Goal: Transaction & Acquisition: Purchase product/service

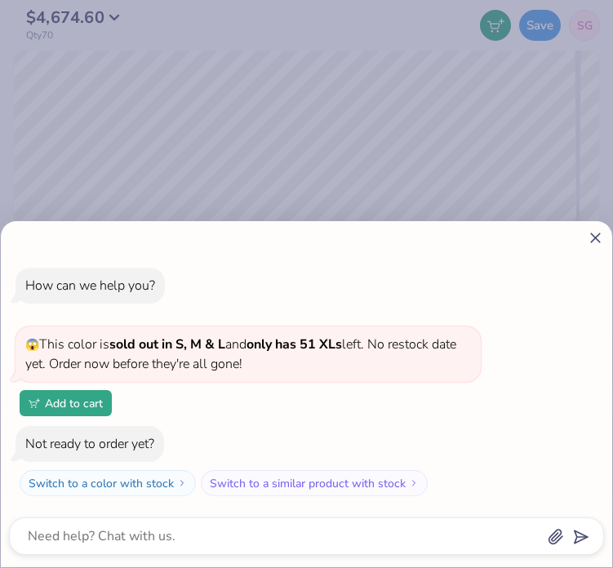
click at [536, 124] on div "How can we help you? 😱 This color is sold out in S, M & L and only has 51 XLs l…" at bounding box center [306, 284] width 613 height 568
type textarea "x"
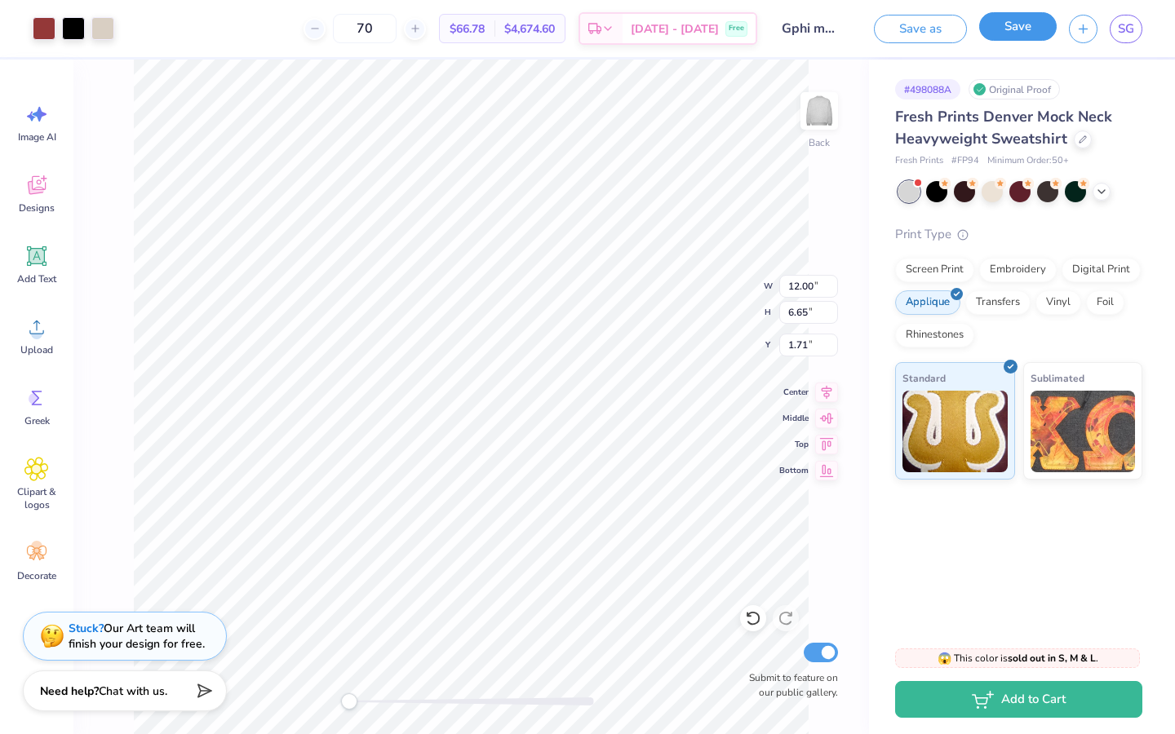
click at [1014, 30] on button "Save" at bounding box center [1018, 26] width 78 height 29
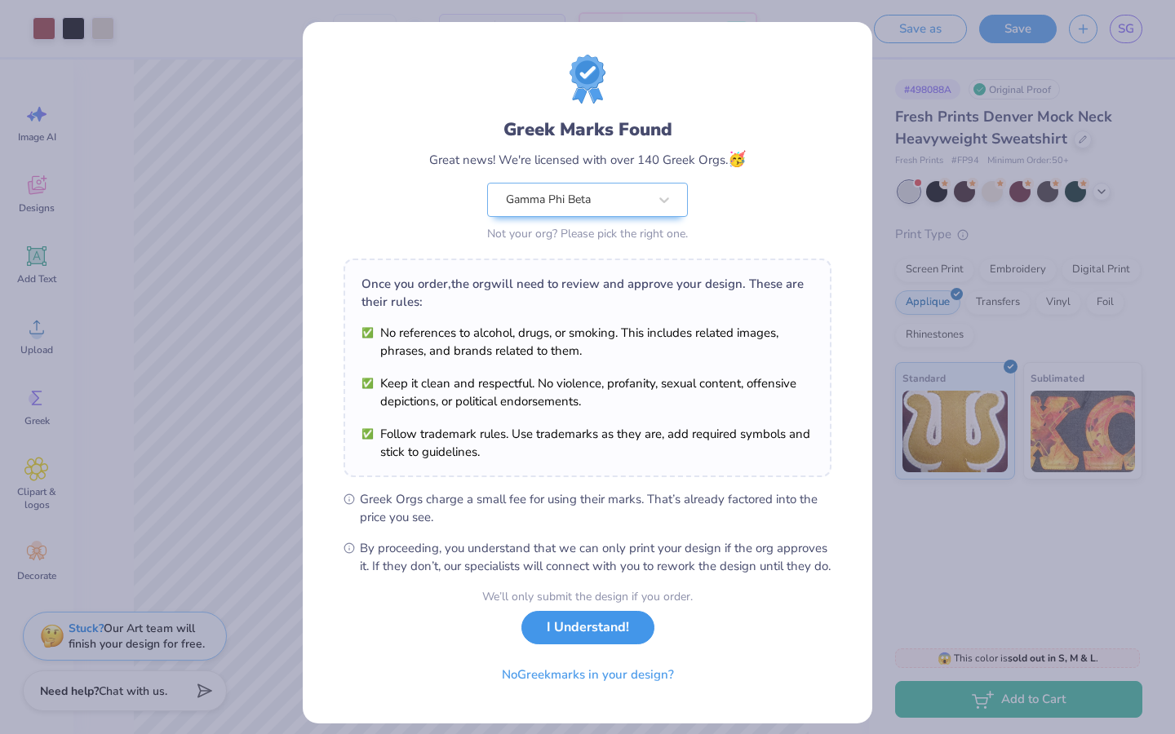
click at [595, 645] on button "I Understand!" at bounding box center [587, 627] width 133 height 33
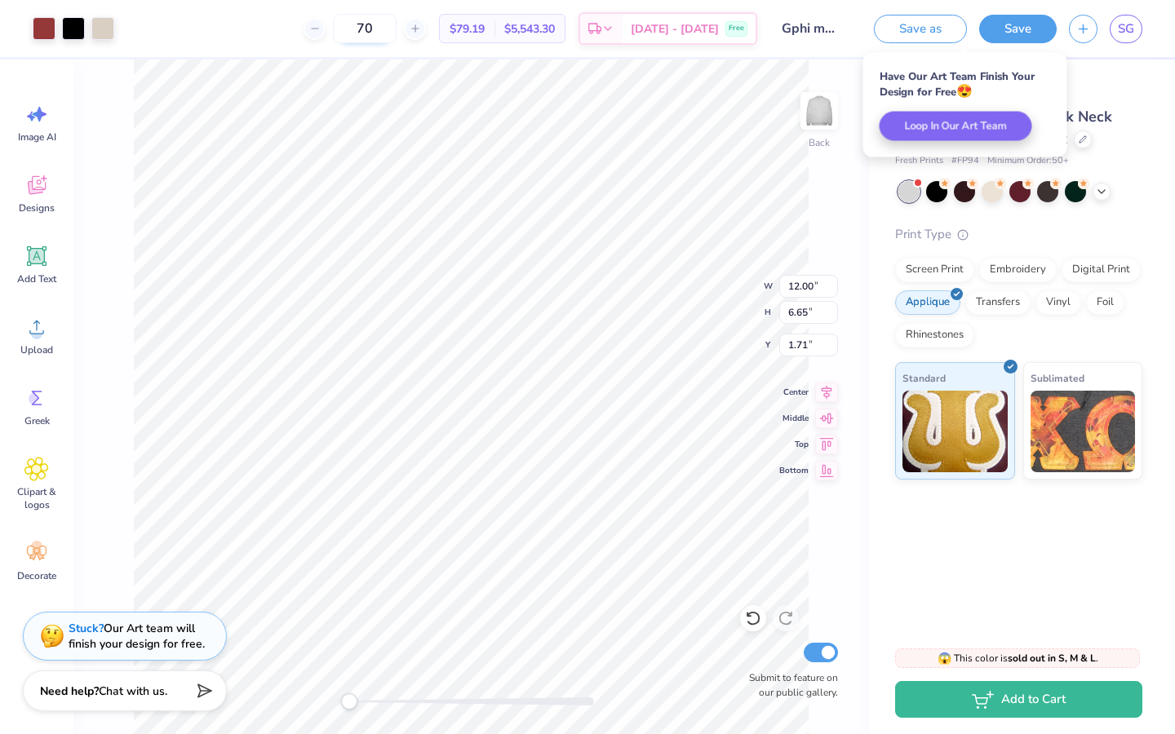
click at [379, 29] on input "70" at bounding box center [365, 28] width 64 height 29
type input "7"
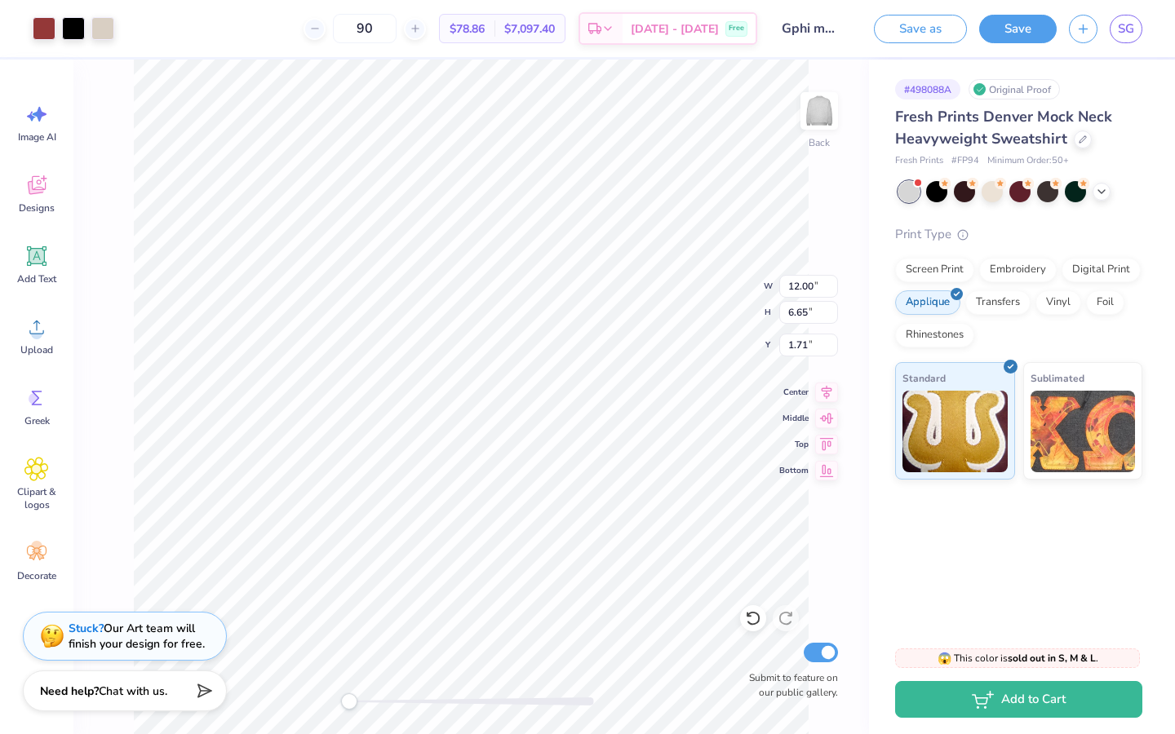
type input "90"
click at [425, 39] on div "90" at bounding box center [365, 28] width 122 height 29
click at [441, 45] on div "90 $78.86 Per Item $7,097.40 Total Est. Delivery [DATE] - [DATE] Free" at bounding box center [441, 28] width 631 height 57
click at [441, 44] on div "90 $78.86 Per Item $7,097.40 Total Est. Delivery [DATE] - [DATE] Free" at bounding box center [441, 28] width 631 height 57
click at [281, 29] on div "90 $78.86 Per Item $7,097.40 Total Est. Delivery [DATE] - [DATE] Free" at bounding box center [441, 28] width 631 height 57
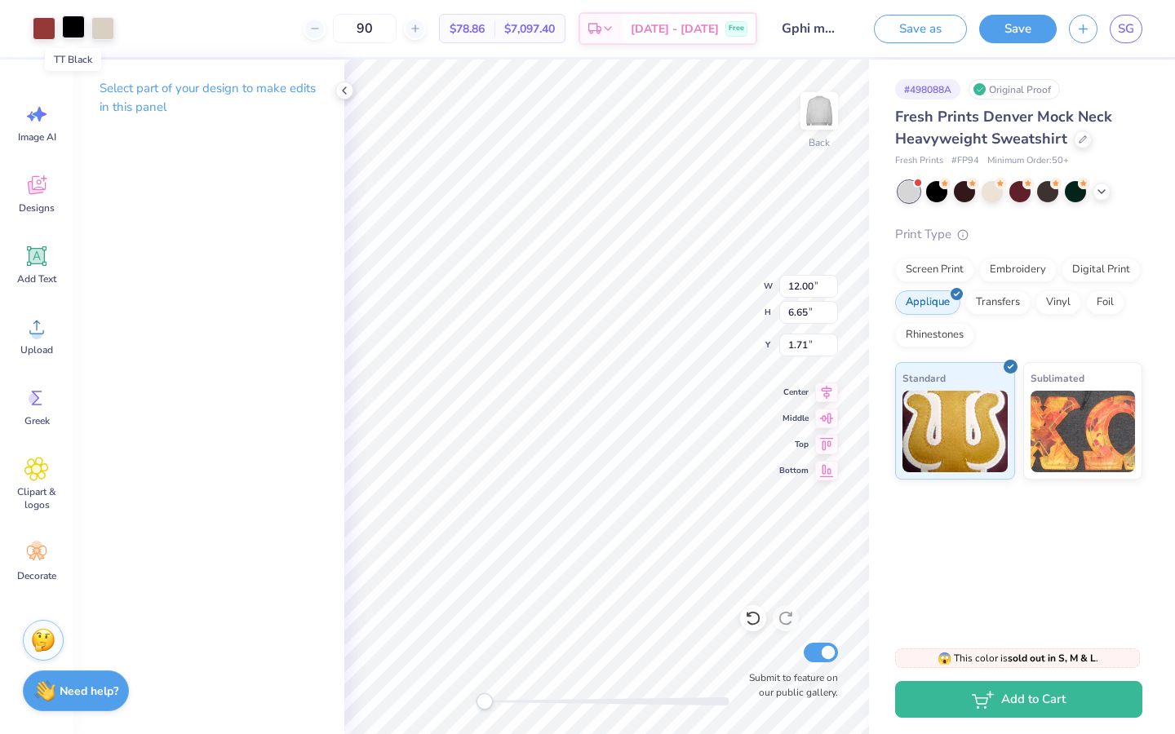
click at [74, 30] on div at bounding box center [73, 27] width 23 height 23
click at [74, 29] on div at bounding box center [73, 28] width 23 height 23
click at [346, 87] on icon at bounding box center [344, 90] width 13 height 13
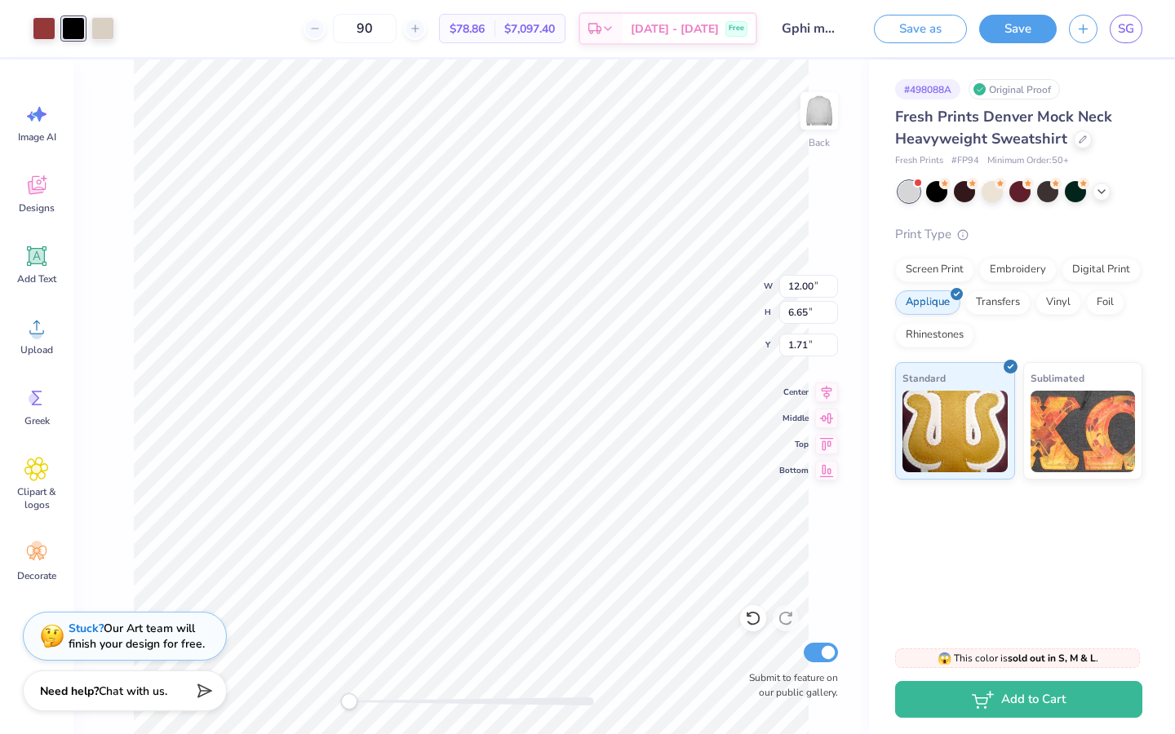
click at [76, 24] on div at bounding box center [73, 28] width 23 height 23
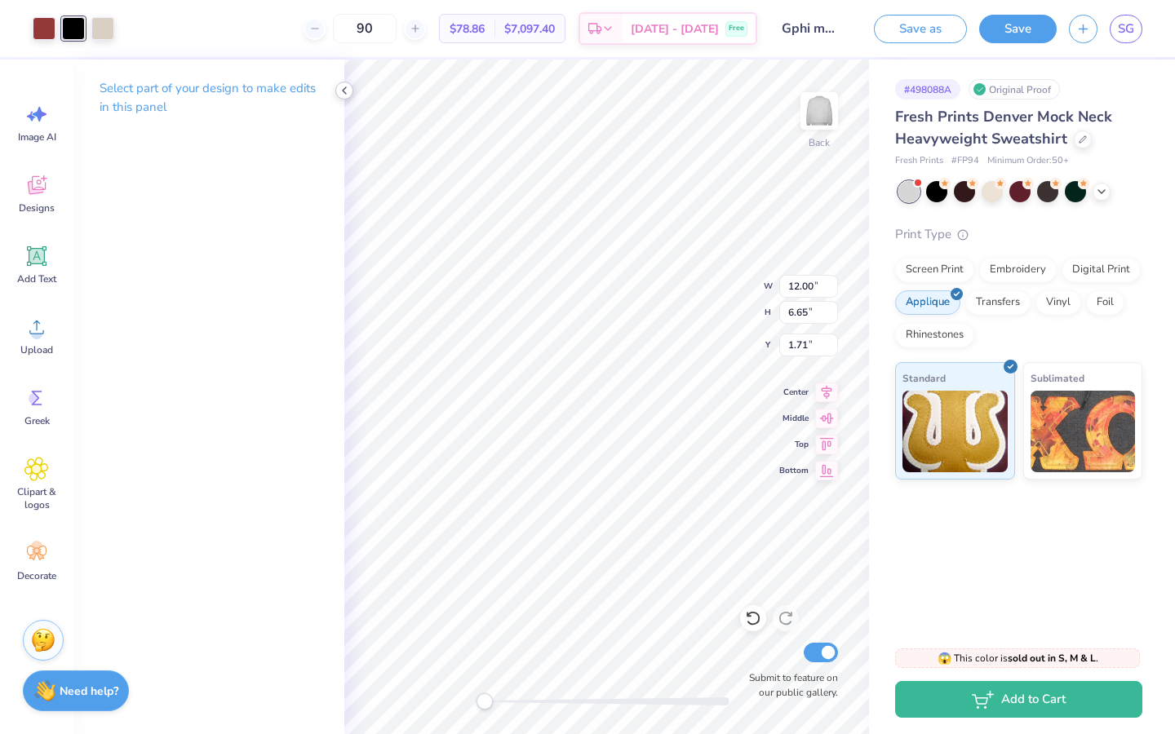
click at [348, 89] on icon at bounding box center [344, 90] width 13 height 13
click at [1101, 192] on icon at bounding box center [1101, 190] width 13 height 13
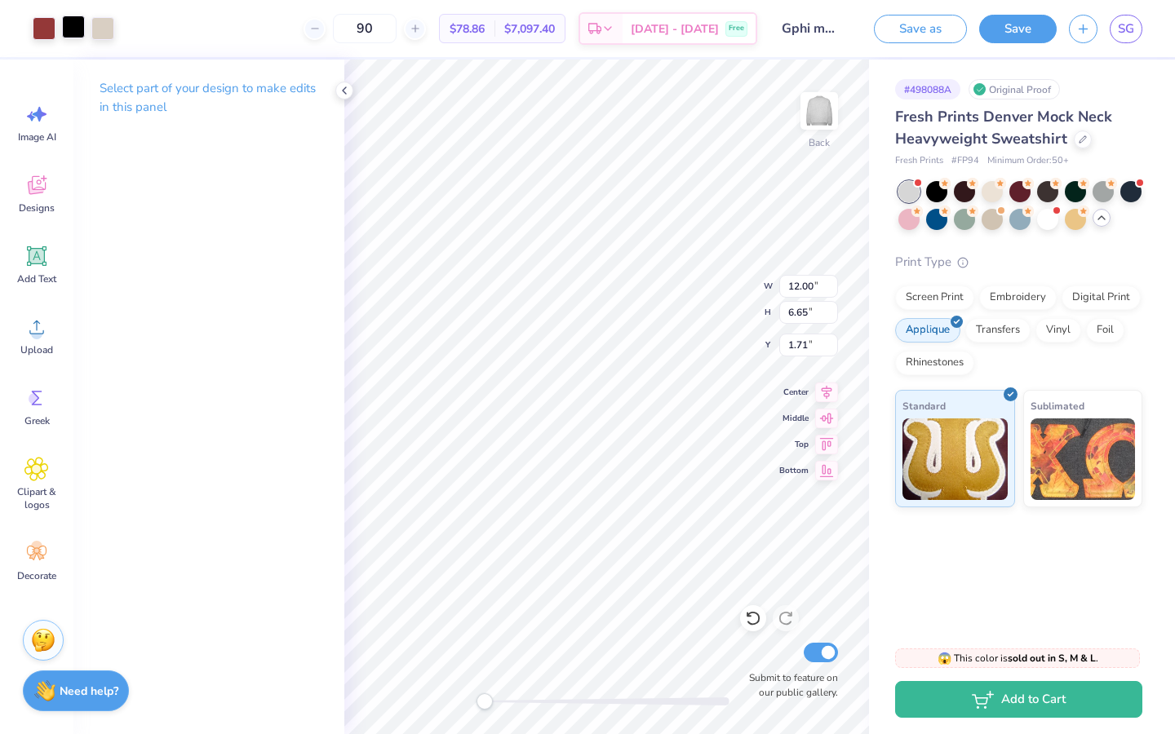
click at [78, 33] on div at bounding box center [73, 27] width 23 height 23
click at [97, 31] on div at bounding box center [102, 27] width 23 height 23
click at [15, 22] on div "Art colors" at bounding box center [57, 28] width 114 height 57
click at [38, 25] on div at bounding box center [44, 27] width 23 height 23
click at [205, 85] on p "Select part of your design to make edits in this panel" at bounding box center [209, 98] width 219 height 38
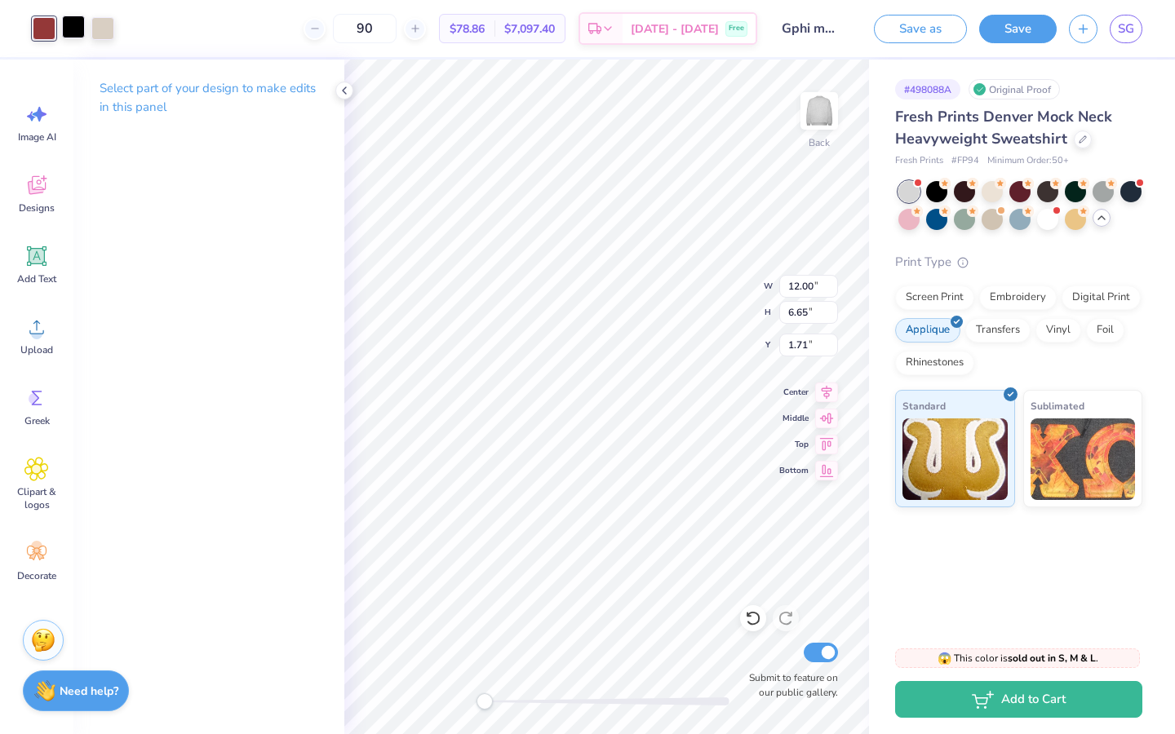
click at [73, 30] on div at bounding box center [73, 27] width 23 height 23
click at [73, 30] on div at bounding box center [73, 28] width 23 height 23
click at [346, 90] on icon at bounding box center [344, 90] width 13 height 13
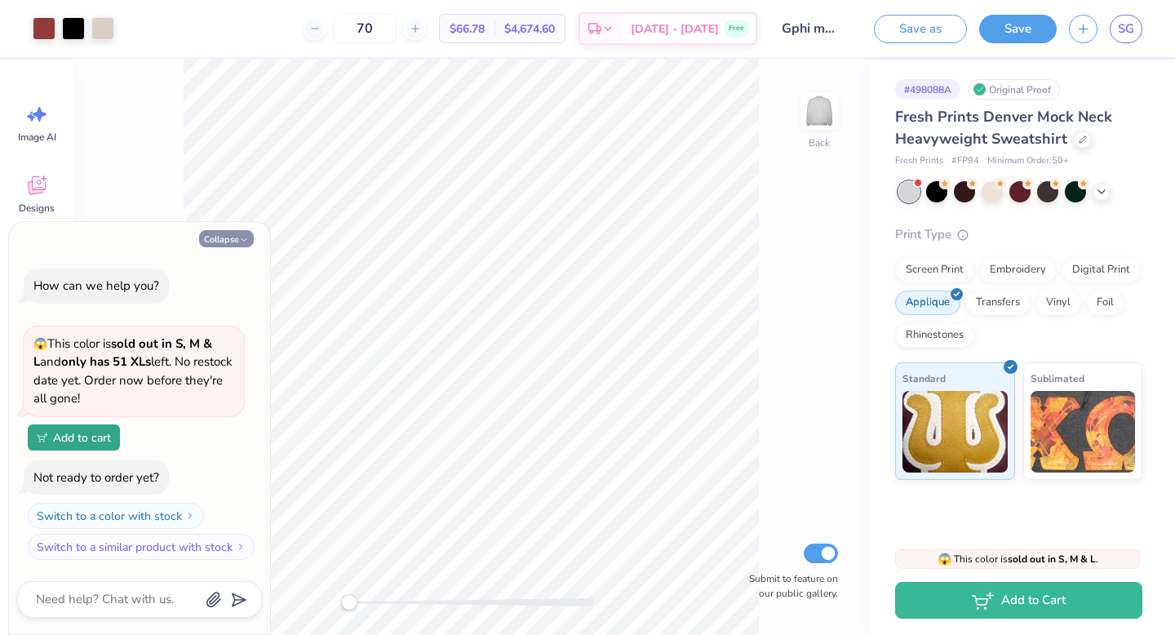
click at [246, 233] on button "Collapse" at bounding box center [226, 238] width 55 height 17
type textarea "x"
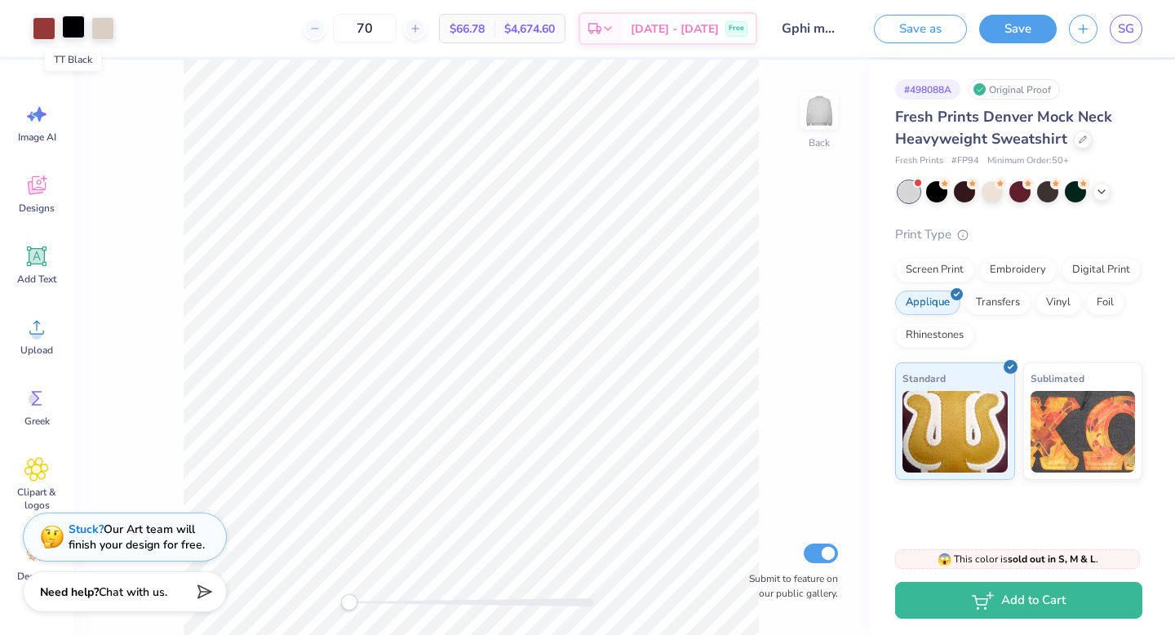
click at [74, 25] on div at bounding box center [73, 27] width 23 height 23
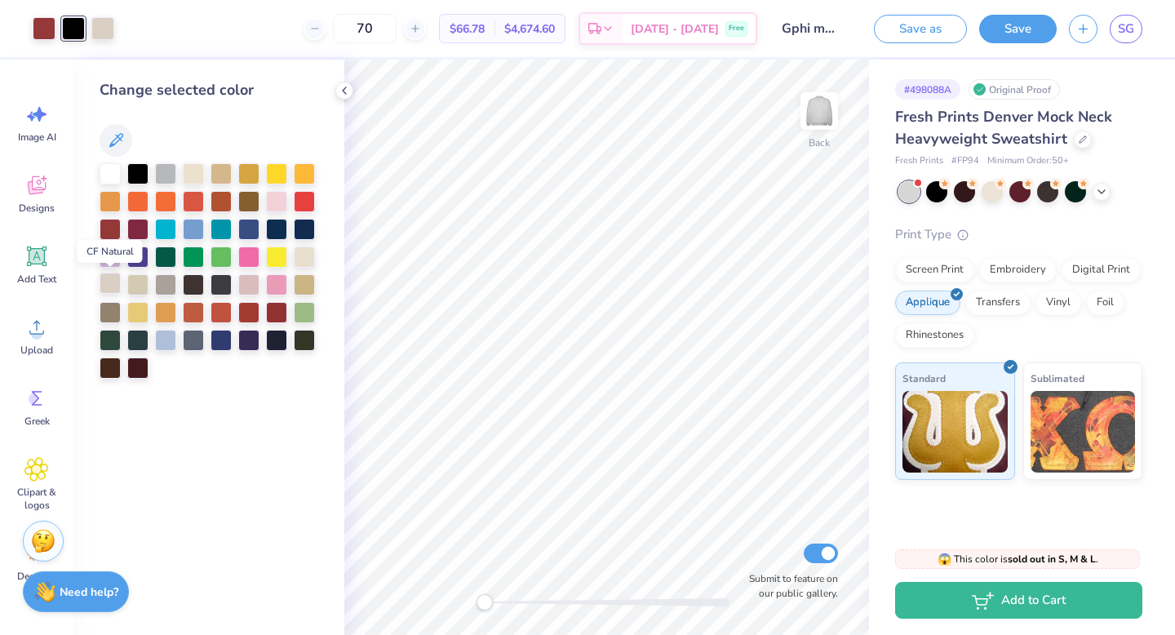
click at [112, 285] on div at bounding box center [110, 283] width 21 height 21
click at [340, 96] on icon at bounding box center [344, 90] width 13 height 13
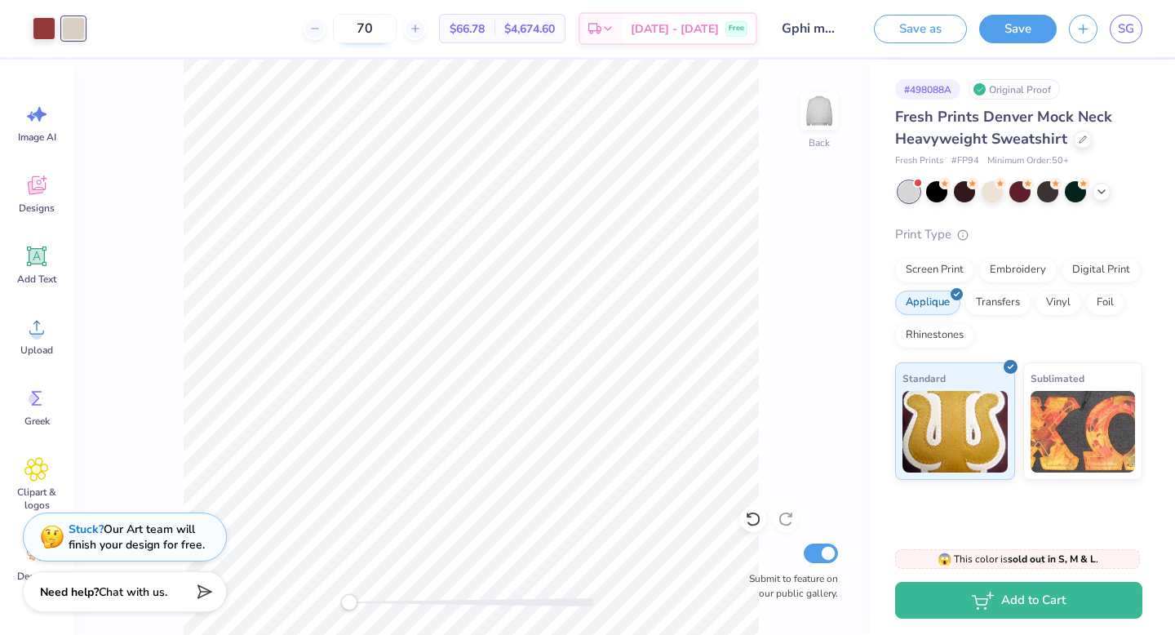
click at [383, 28] on input "70" at bounding box center [365, 28] width 64 height 29
type input "7"
type input "90"
click at [635, 215] on div "# 498088A Original Proof Fresh Prints Denver Mock Neck Heavyweight Sweatshirt F…" at bounding box center [1022, 270] width 306 height 420
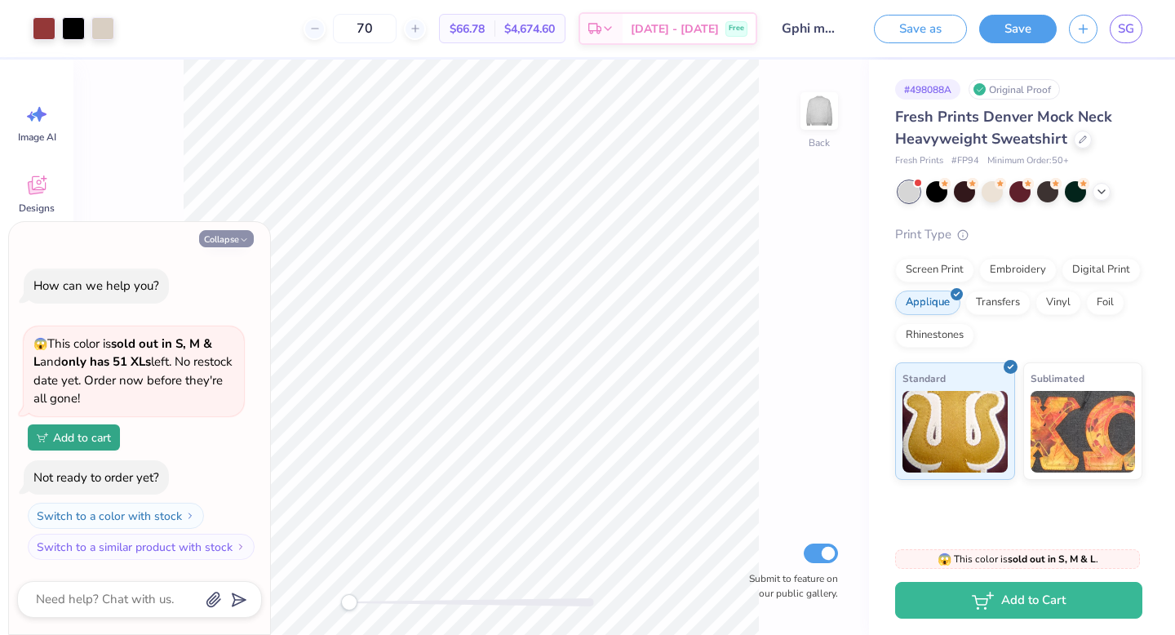
click at [232, 241] on button "Collapse" at bounding box center [226, 238] width 55 height 17
type textarea "x"
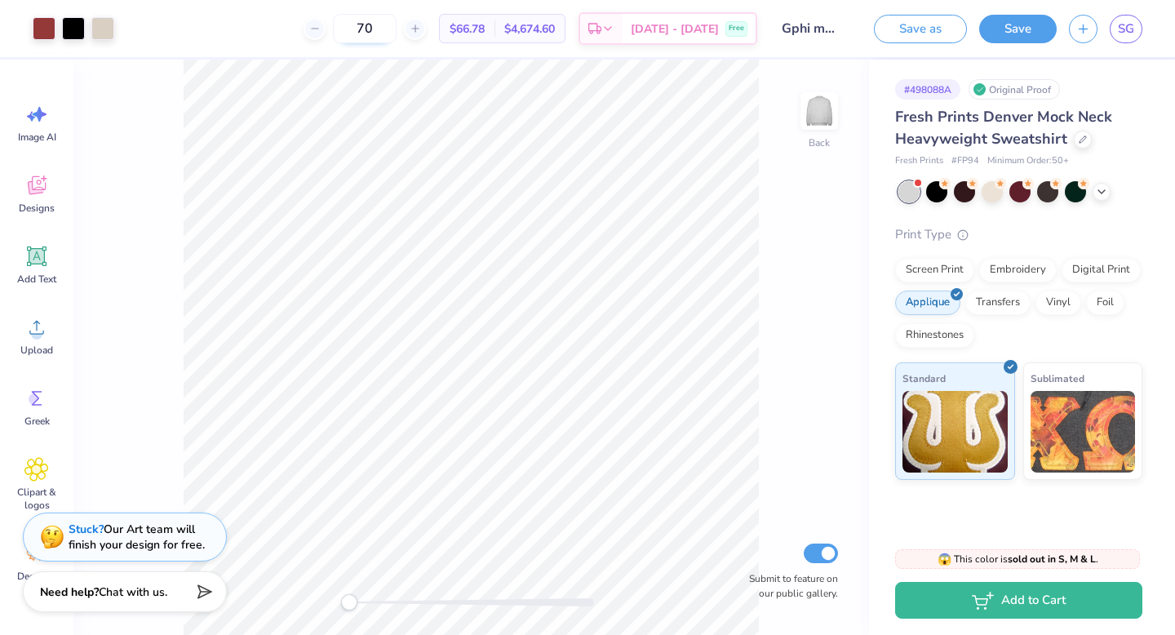
click at [390, 28] on input "70" at bounding box center [365, 28] width 64 height 29
type input "7"
type input "90"
click at [219, 38] on div "90 $66.50 Per Item $5,985.00 Total Est. Delivery [DATE] - [DATE] Free" at bounding box center [441, 28] width 631 height 57
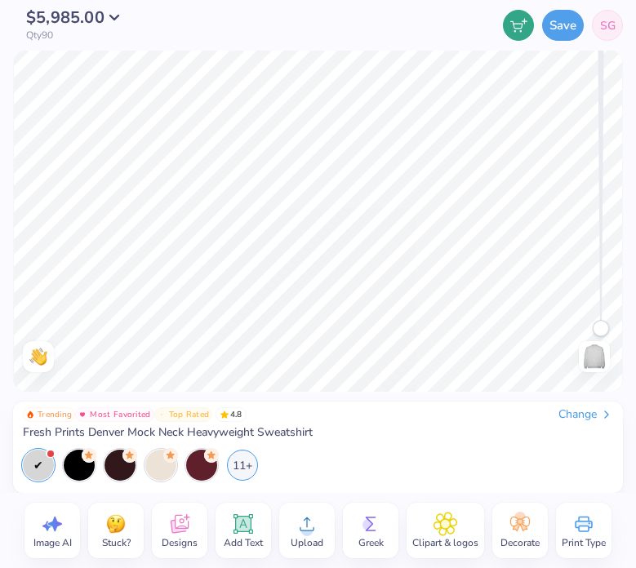
type textarea "x"
